Goal: Information Seeking & Learning: Learn about a topic

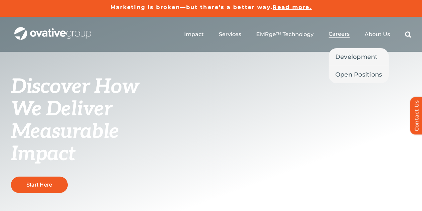
click at [342, 33] on span "Careers" at bounding box center [339, 34] width 21 height 7
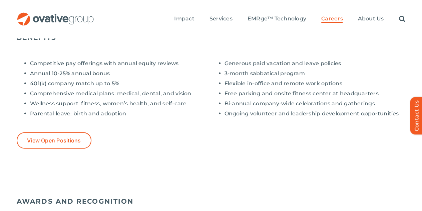
scroll to position [594, 0]
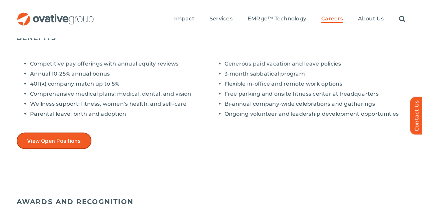
click at [70, 137] on span "View Open Positions" at bounding box center [54, 140] width 54 height 6
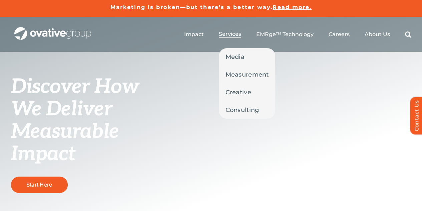
click at [227, 37] on link "Services" at bounding box center [230, 34] width 22 height 7
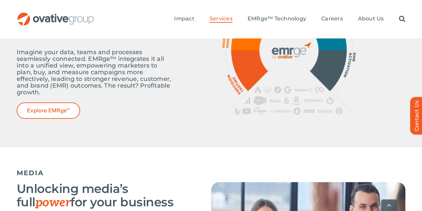
scroll to position [349, 0]
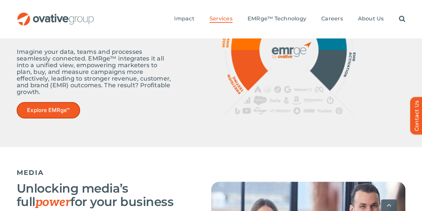
click at [44, 107] on span "Explore EMRge™" at bounding box center [48, 110] width 43 height 6
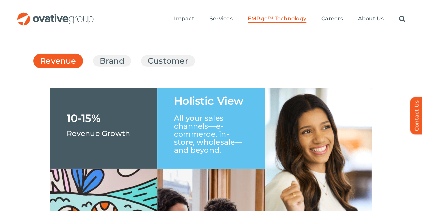
scroll to position [1022, 0]
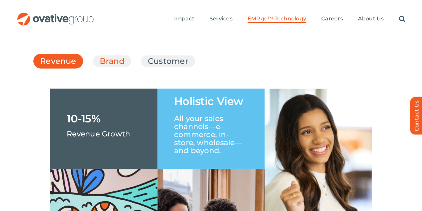
click at [100, 55] on link "Brand" at bounding box center [112, 60] width 25 height 11
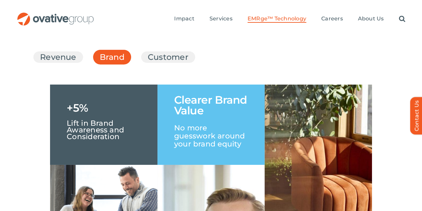
scroll to position [1026, 0]
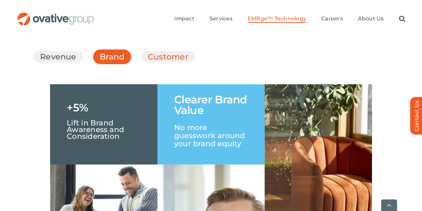
click at [148, 51] on link "Customer" at bounding box center [168, 56] width 41 height 11
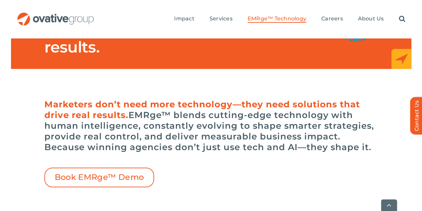
scroll to position [123, 0]
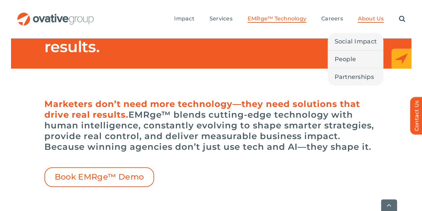
click at [380, 15] on span "About Us" at bounding box center [371, 18] width 26 height 7
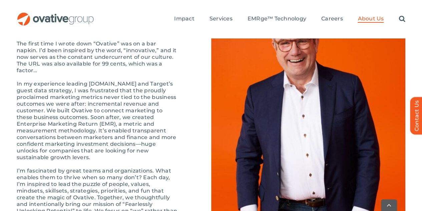
scroll to position [764, 0]
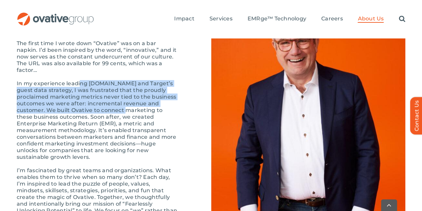
drag, startPoint x: 75, startPoint y: 59, endPoint x: 76, endPoint y: 82, distance: 23.4
type textarea "**********"
click at [76, 82] on p "In my experience leading [DOMAIN_NAME] and Target’s guest data strategy, I was …" at bounding box center [97, 120] width 161 height 80
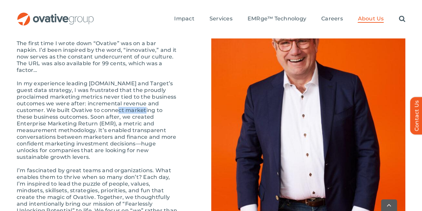
click at [76, 82] on p "In my experience leading [DOMAIN_NAME] and Target’s guest data strategy, I was …" at bounding box center [97, 120] width 161 height 80
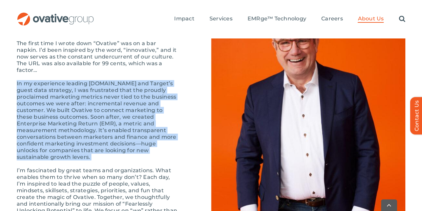
click at [76, 82] on p "In my experience leading [DOMAIN_NAME] and Target’s guest data strategy, I was …" at bounding box center [97, 120] width 161 height 80
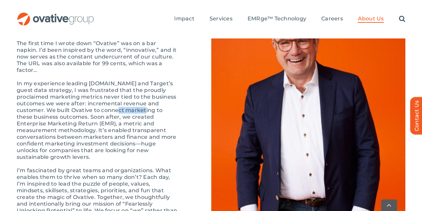
click at [76, 82] on p "In my experience leading [DOMAIN_NAME] and Target’s guest data strategy, I was …" at bounding box center [97, 120] width 161 height 80
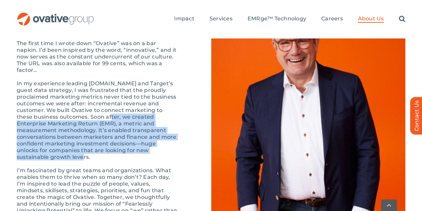
drag, startPoint x: 38, startPoint y: 88, endPoint x: 53, endPoint y: 125, distance: 39.8
click at [53, 125] on p "In my experience leading [DOMAIN_NAME] and Target’s guest data strategy, I was …" at bounding box center [97, 120] width 161 height 80
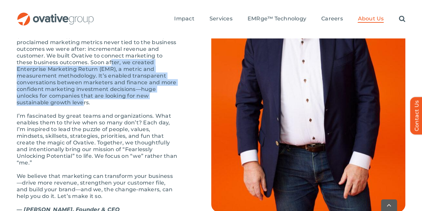
scroll to position [819, 0]
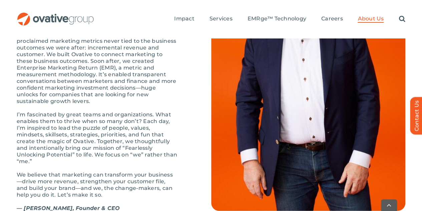
click at [53, 125] on div "The first time I wrote down “Ovative” was on a bar napkin. I’d been inspired by…" at bounding box center [97, 101] width 161 height 234
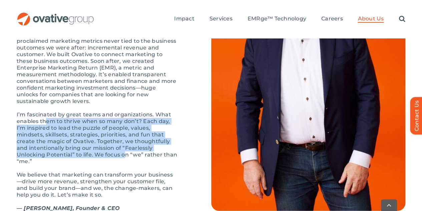
drag, startPoint x: 40, startPoint y: 89, endPoint x: 43, endPoint y: 119, distance: 29.9
click at [43, 119] on p "I’m fascinated by great teams and organizations. What enables them to thrive wh…" at bounding box center [97, 137] width 161 height 53
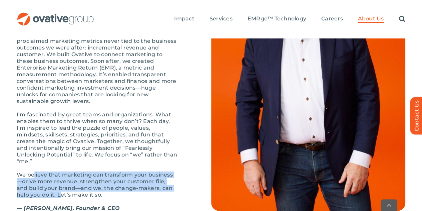
drag, startPoint x: 29, startPoint y: 135, endPoint x: 40, endPoint y: 152, distance: 20.5
click at [40, 171] on p "We believe that marketing can transform your business—drive more revenue, stren…" at bounding box center [97, 184] width 161 height 27
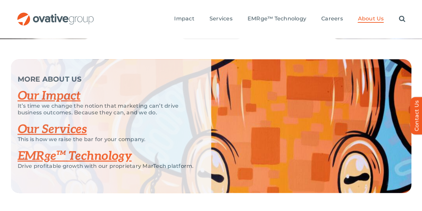
scroll to position [1433, 0]
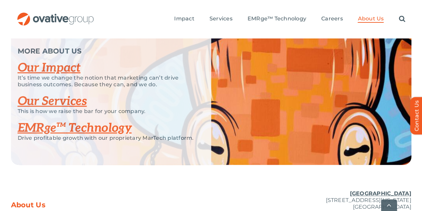
scroll to position [1507, 0]
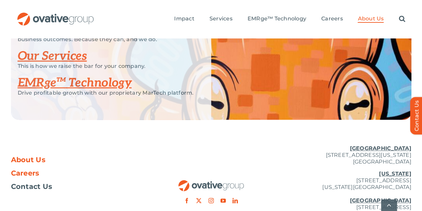
click at [29, 170] on span "Careers" at bounding box center [25, 173] width 28 height 7
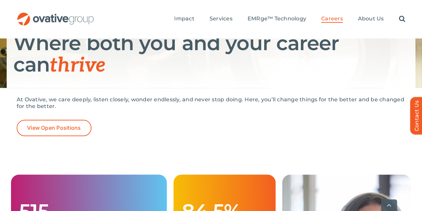
scroll to position [15, 0]
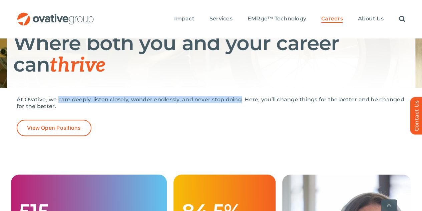
drag, startPoint x: 53, startPoint y: 90, endPoint x: 234, endPoint y: 93, distance: 181.3
type textarea "**********"
click at [234, 96] on p "At Ovative, we care deeply, listen closely, wonder endlessly, and never stop do…" at bounding box center [211, 102] width 389 height 13
copy p "care deeply, listen closely, wonder endlessly, and never stop doing"
